Goal: Register for event/course

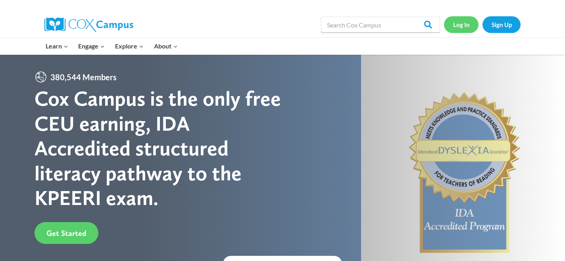
click at [467, 26] on link "Log In" at bounding box center [461, 24] width 35 height 16
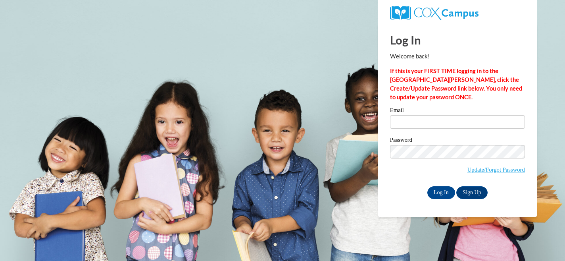
click at [406, 117] on input "Email" at bounding box center [457, 121] width 135 height 13
type input "amgoetz@waukesha.k12.wi.us"
click at [439, 194] on input "Log In" at bounding box center [441, 192] width 28 height 13
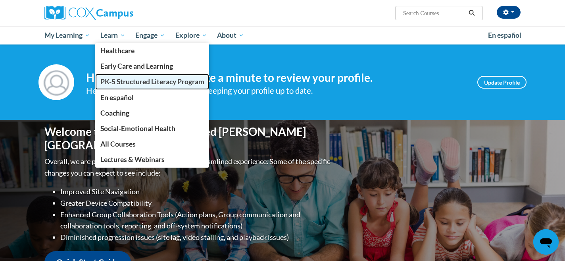
click at [117, 84] on span "PK-5 Structured Literacy Program" at bounding box center [152, 81] width 104 height 8
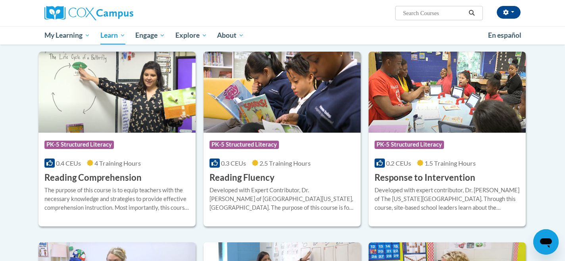
scroll to position [660, 0]
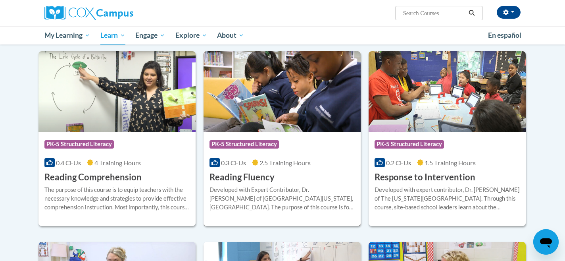
click at [240, 178] on h3 "Reading Fluency" at bounding box center [242, 177] width 65 height 12
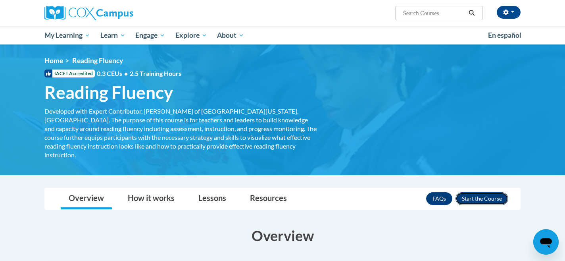
click at [486, 192] on button "Enroll" at bounding box center [482, 198] width 53 height 13
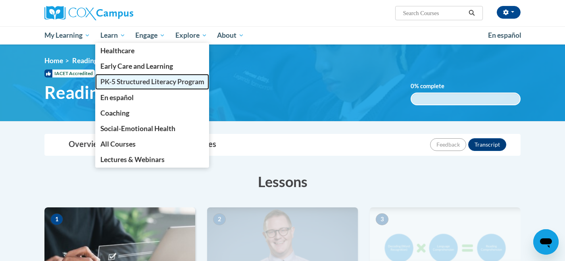
click at [116, 80] on span "PK-5 Structured Literacy Program" at bounding box center [152, 81] width 104 height 8
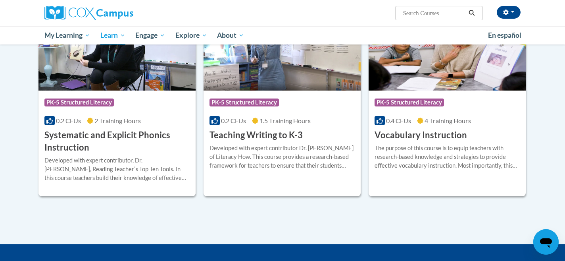
scroll to position [893, 0]
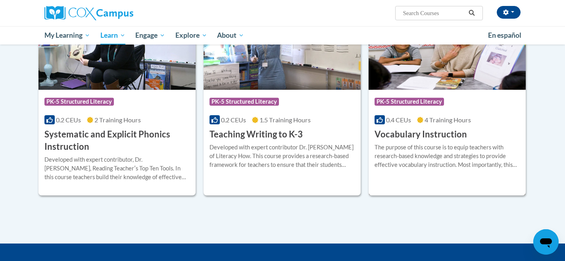
click at [408, 135] on h3 "Vocabulary Instruction" at bounding box center [421, 134] width 92 height 12
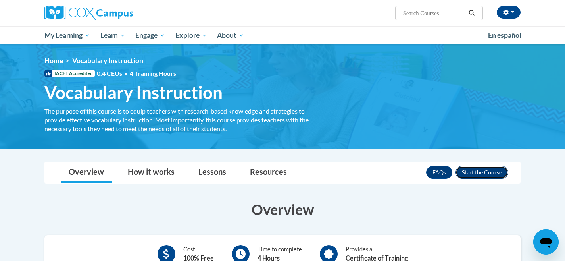
click at [477, 173] on button "Enroll" at bounding box center [482, 172] width 53 height 13
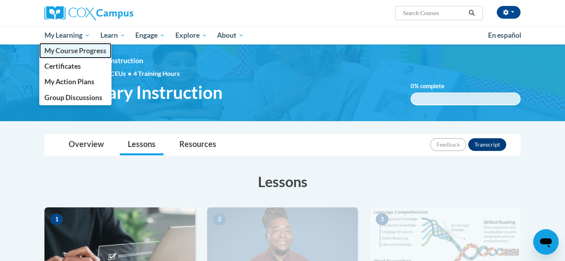
click at [62, 50] on span "My Course Progress" at bounding box center [75, 50] width 62 height 8
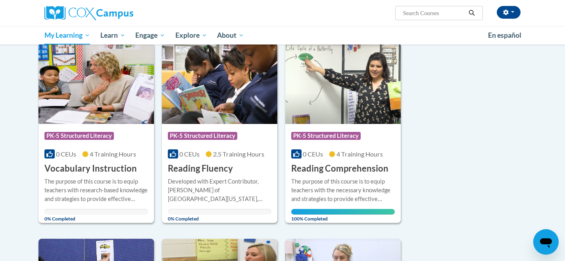
scroll to position [92, 0]
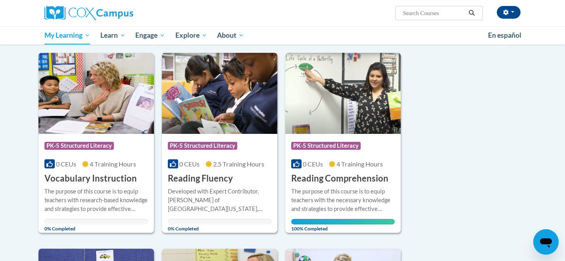
click at [203, 181] on h3 "Reading Fluency" at bounding box center [200, 178] width 65 height 12
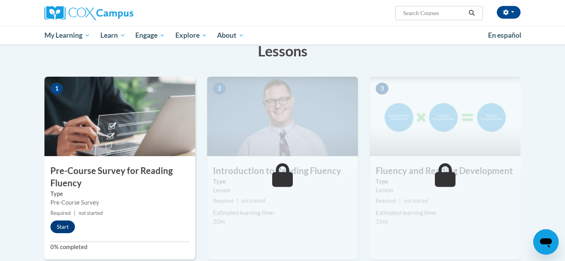
scroll to position [134, 0]
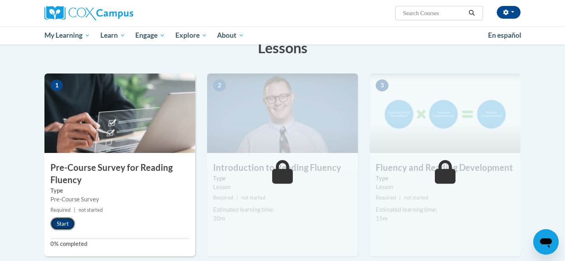
click at [62, 223] on button "Start" at bounding box center [62, 223] width 25 height 13
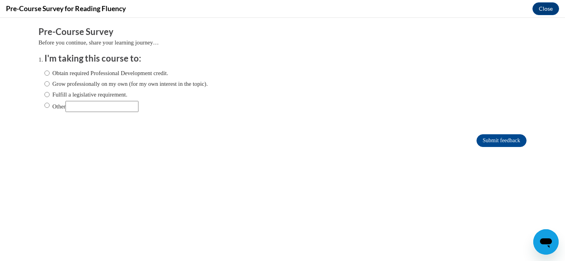
scroll to position [0, 0]
click at [46, 96] on input "Fulfill a legislative requirement." at bounding box center [46, 94] width 5 height 9
radio input "true"
click at [494, 143] on input "Submit feedback" at bounding box center [502, 140] width 50 height 13
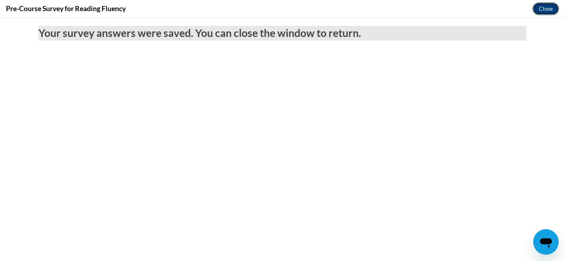
click at [545, 13] on button "Close" at bounding box center [546, 8] width 27 height 13
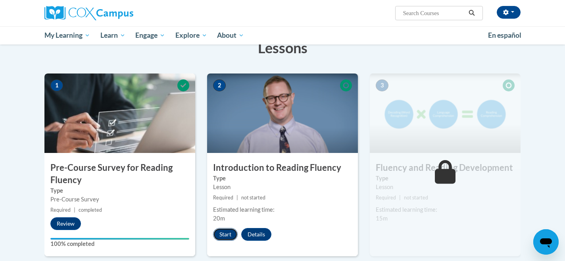
click at [224, 234] on button "Start" at bounding box center [225, 234] width 25 height 13
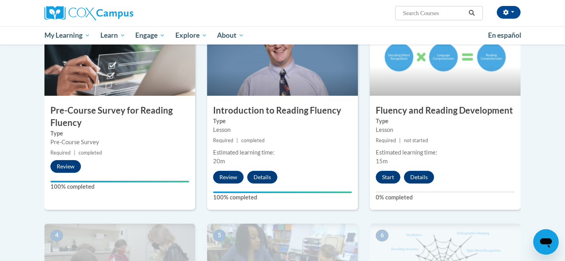
scroll to position [184, 0]
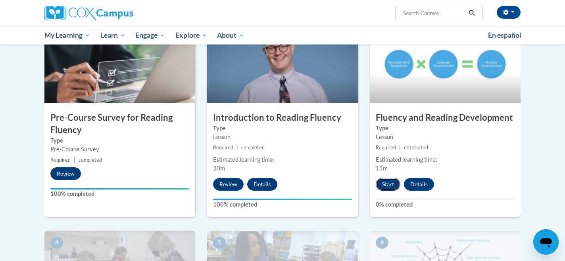
click at [388, 185] on button "Start" at bounding box center [388, 184] width 25 height 13
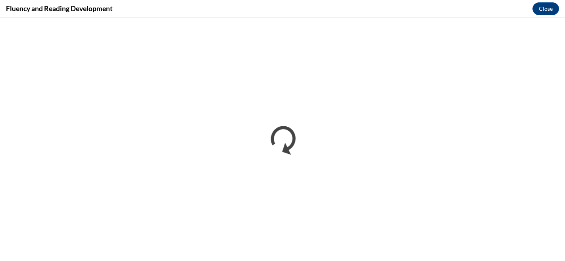
scroll to position [0, 0]
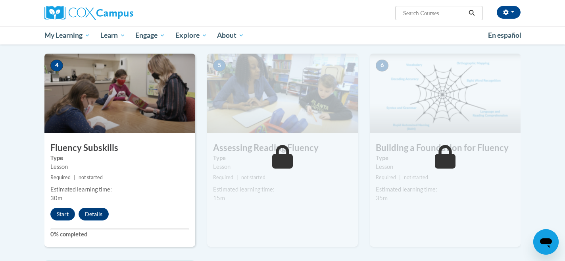
scroll to position [359, 0]
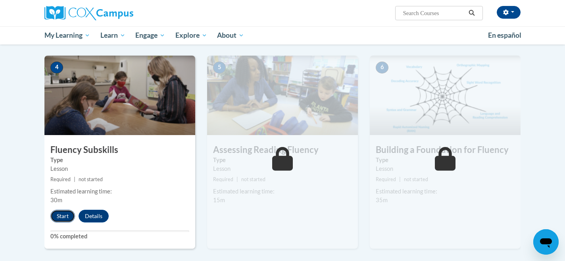
click at [62, 217] on button "Start" at bounding box center [62, 216] width 25 height 13
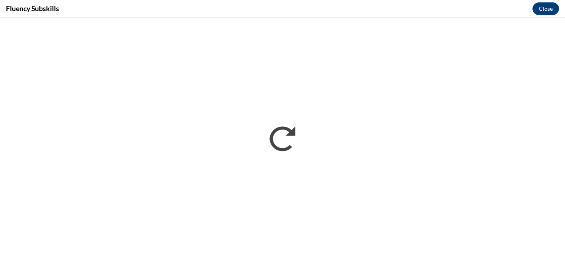
scroll to position [0, 0]
